Goal: Transaction & Acquisition: Purchase product/service

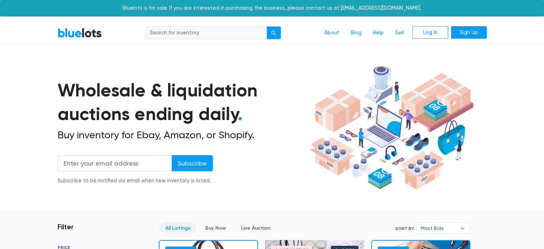
click at [172, 34] on input "search" at bounding box center [206, 32] width 122 height 13
type input "toys"
click at [267, 26] on button "submit" at bounding box center [274, 32] width 14 height 13
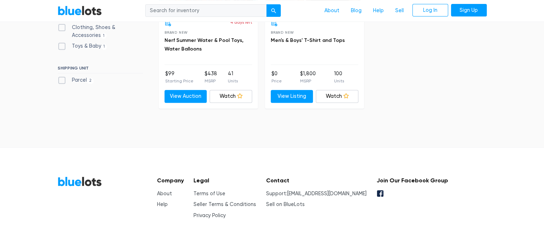
scroll to position [315, 0]
